Goal: Book appointment/travel/reservation

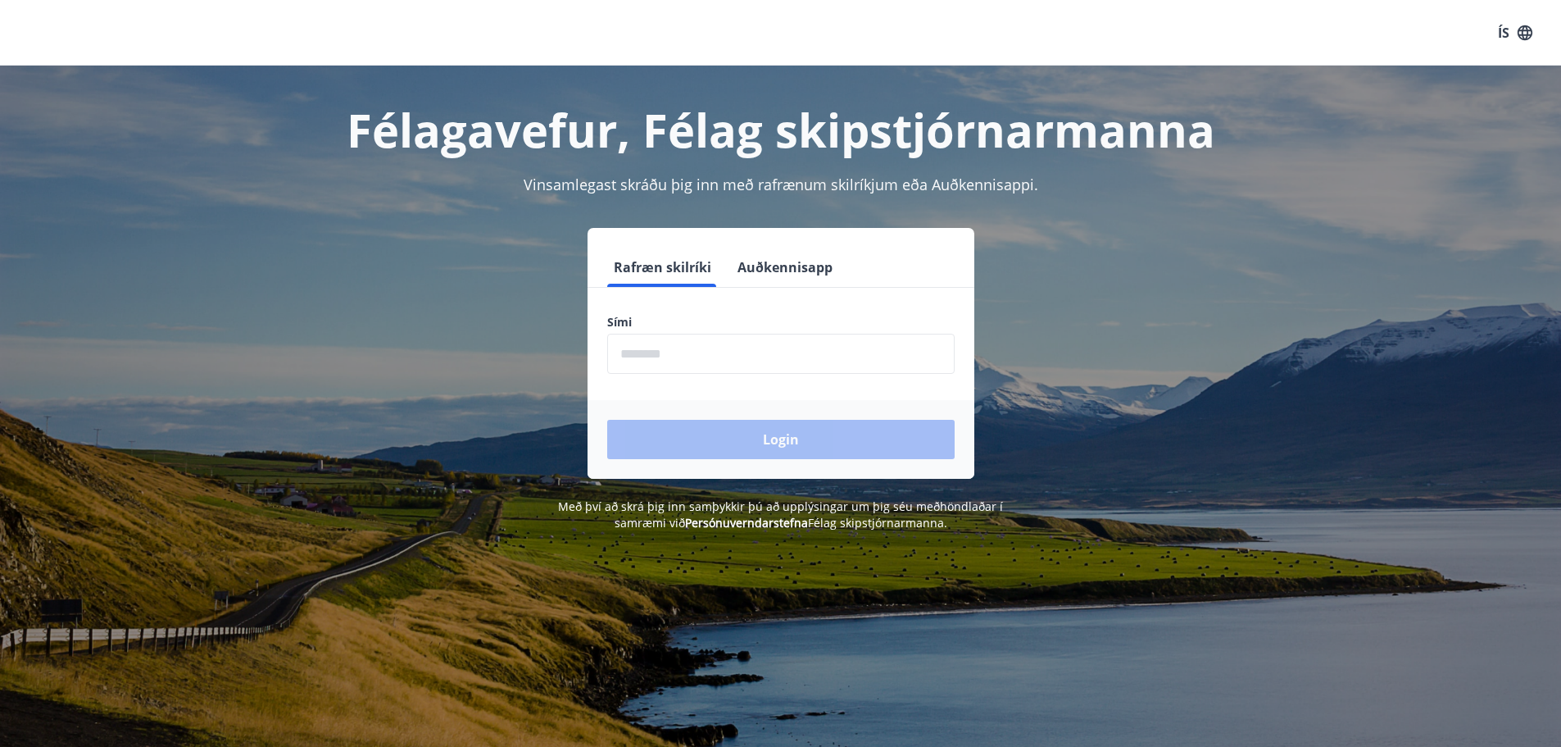
click at [700, 351] on input "phone" at bounding box center [780, 354] width 347 height 40
type input "********"
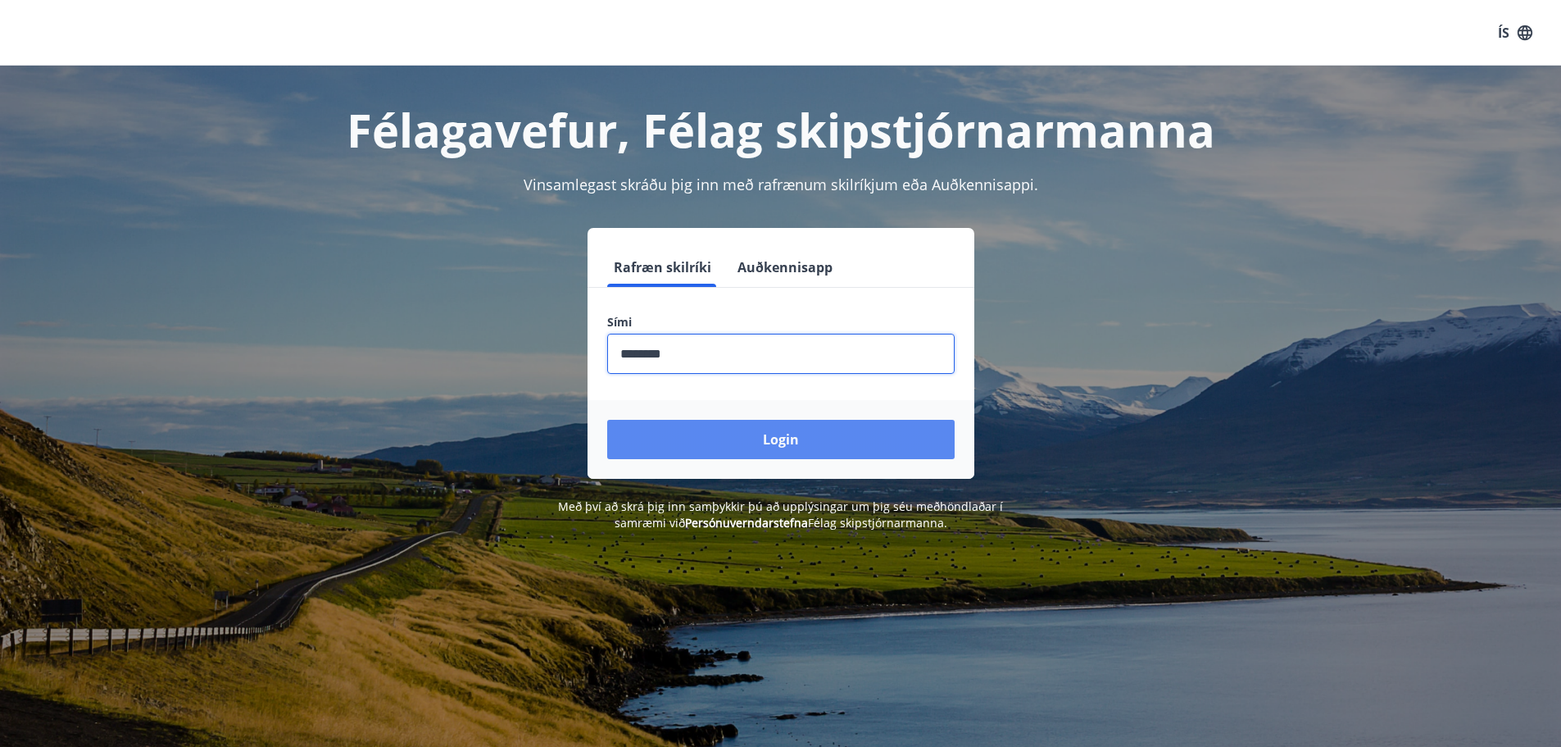
click at [732, 431] on button "Login" at bounding box center [780, 439] width 347 height 39
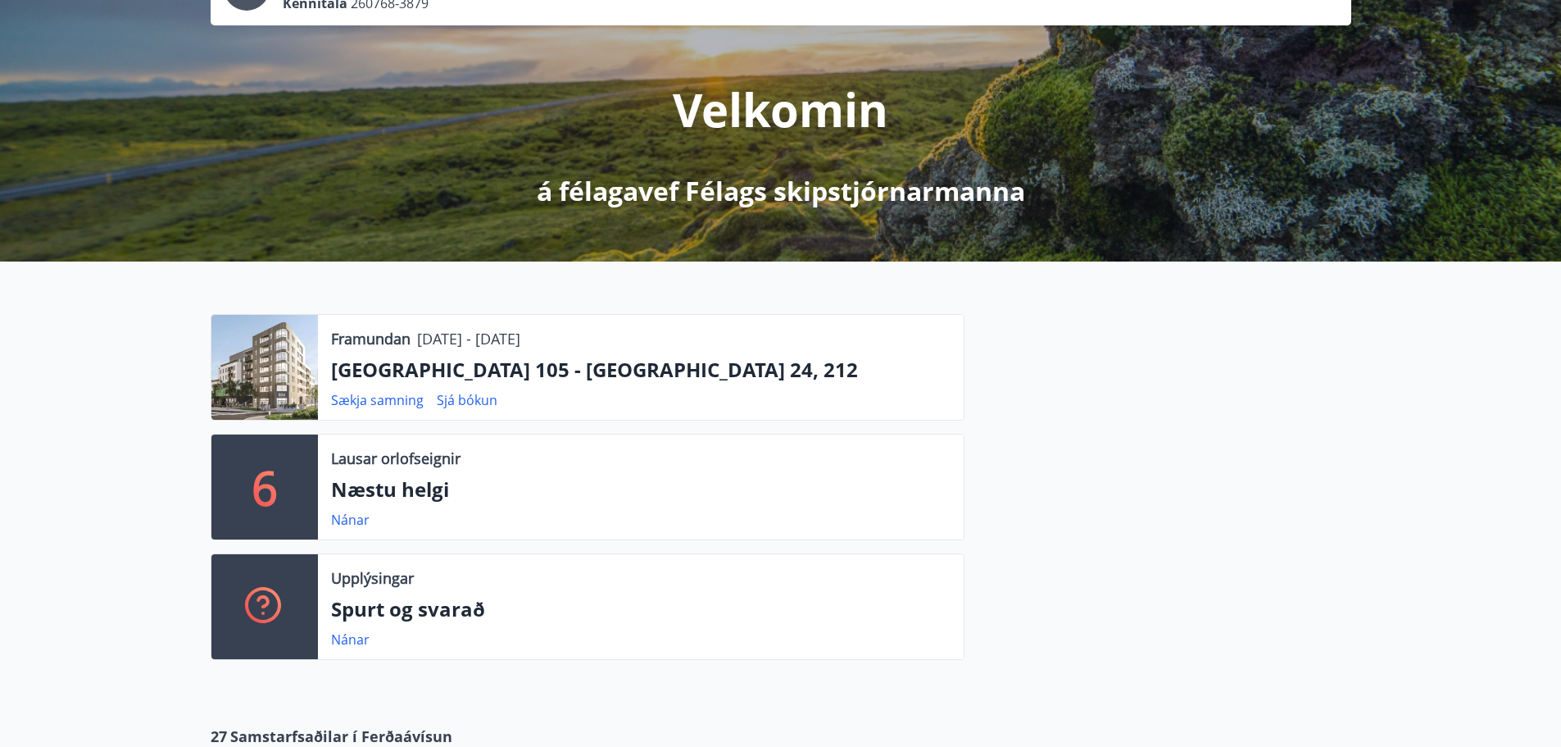
scroll to position [164, 0]
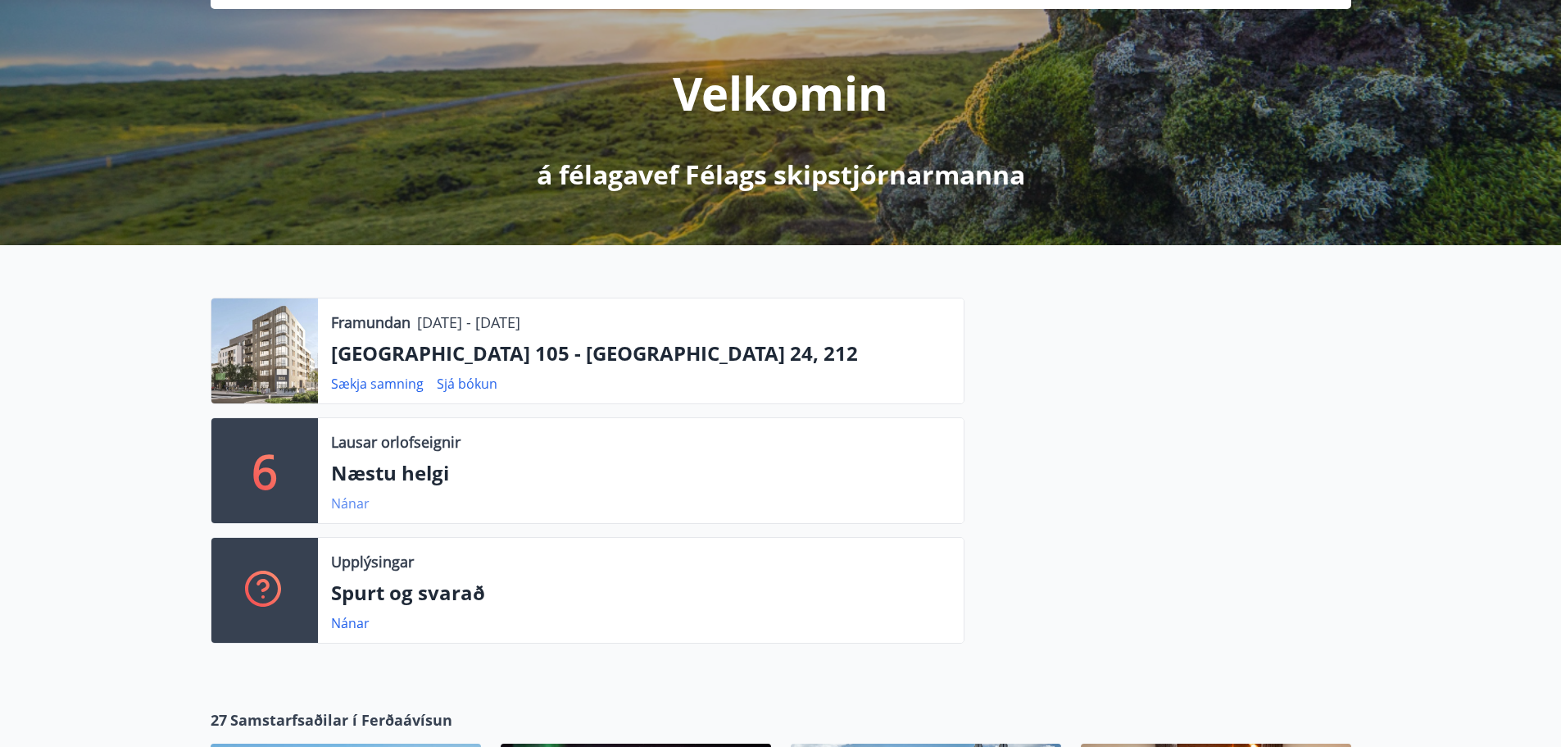
click at [343, 503] on link "Nánar" at bounding box center [350, 503] width 39 height 18
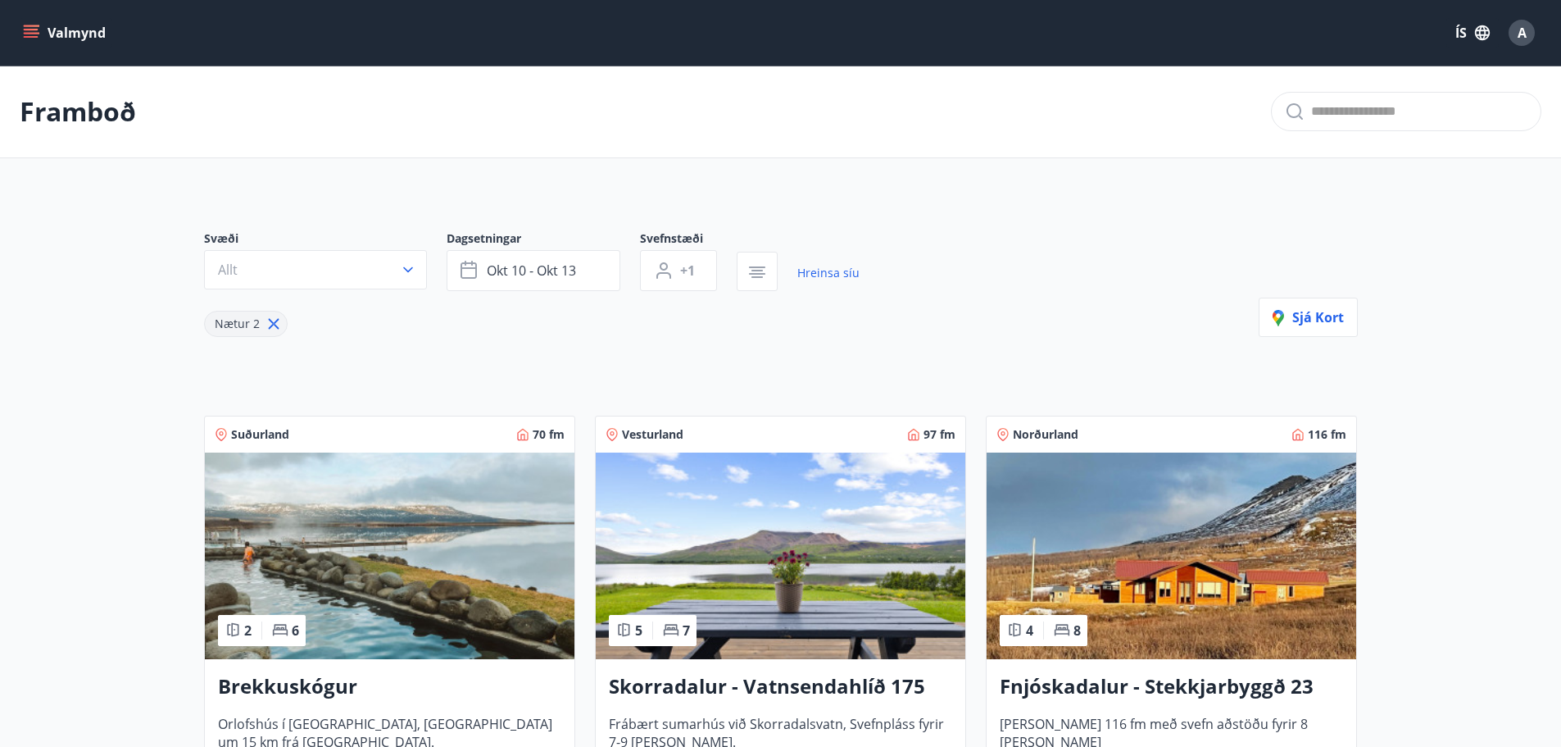
click at [56, 30] on button "Valmynd" at bounding box center [66, 33] width 93 height 30
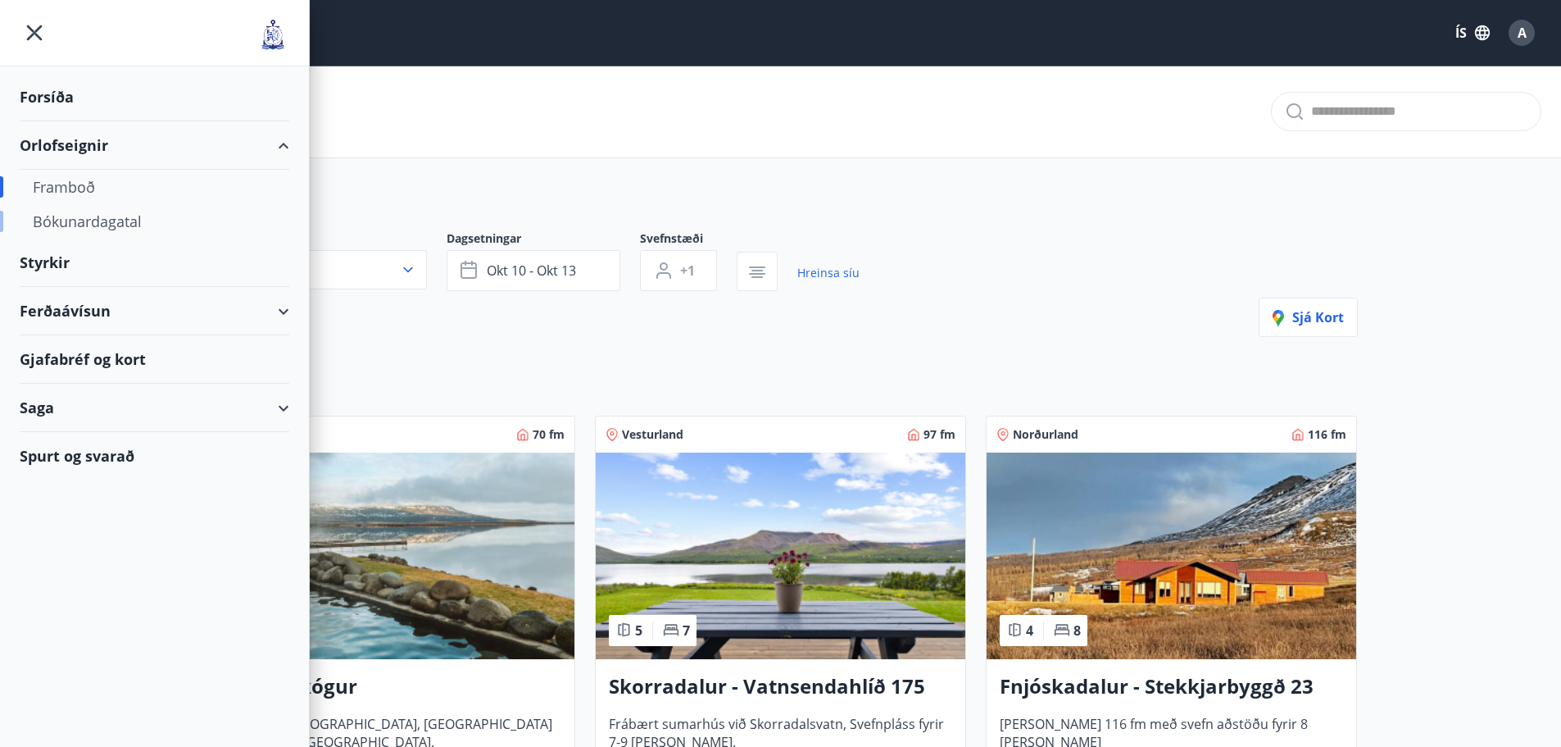
click at [79, 216] on div "Bókunardagatal" at bounding box center [154, 221] width 243 height 34
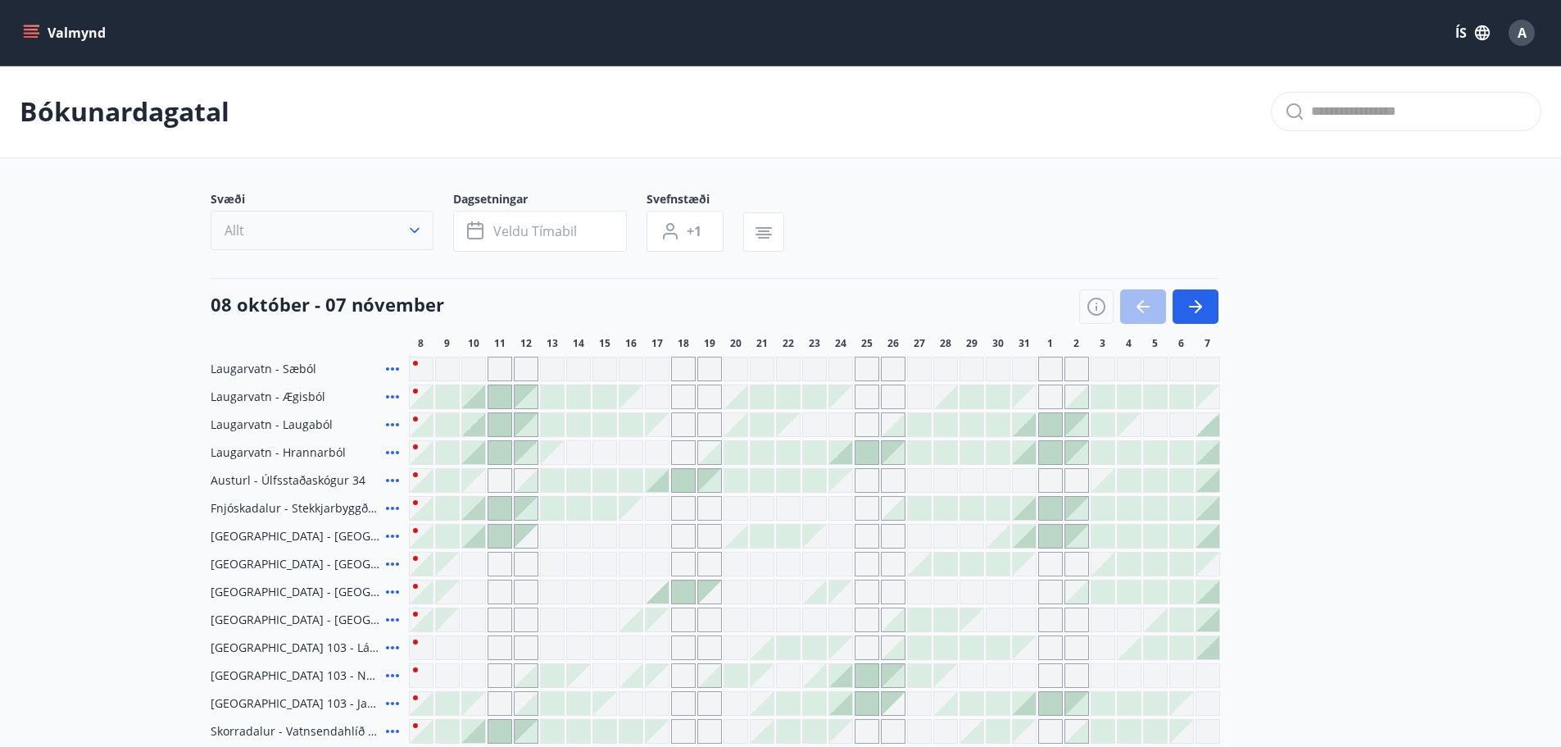
click at [418, 229] on icon "button" at bounding box center [415, 231] width 10 height 6
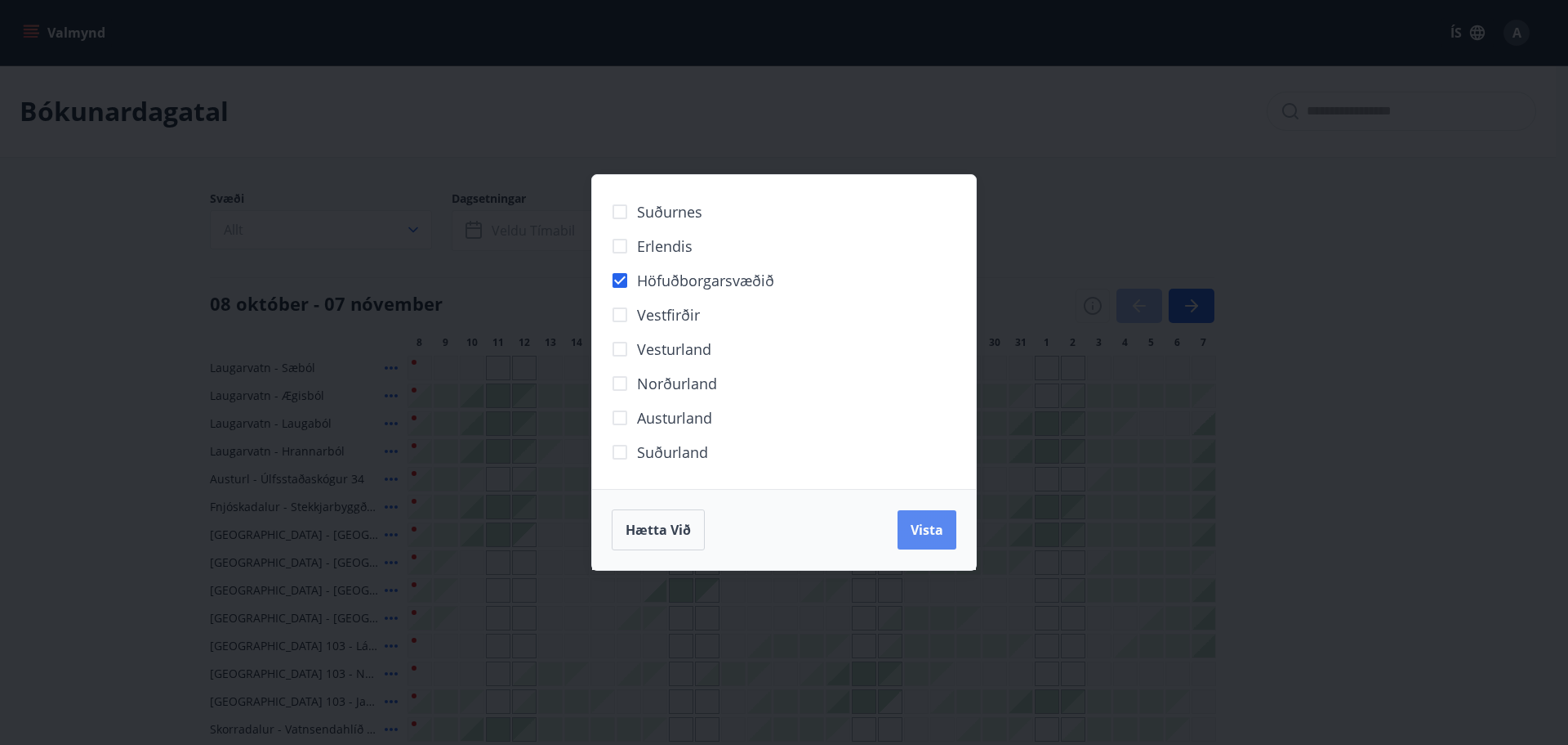
click at [924, 530] on span "Vista" at bounding box center [927, 530] width 33 height 18
